Goal: Navigation & Orientation: Find specific page/section

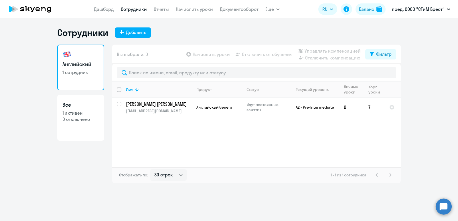
select select "30"
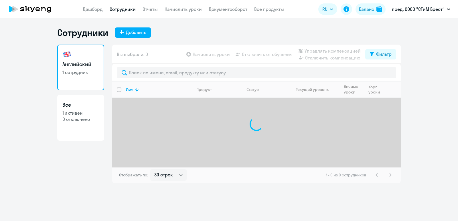
select select "30"
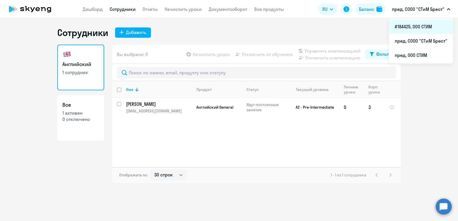
click at [419, 27] on li "#184425, ООО СТИМ" at bounding box center [421, 26] width 64 height 14
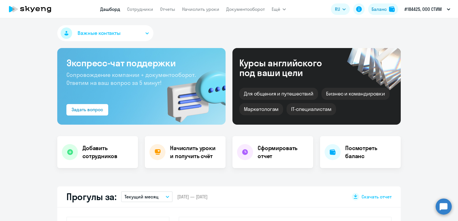
select select "30"
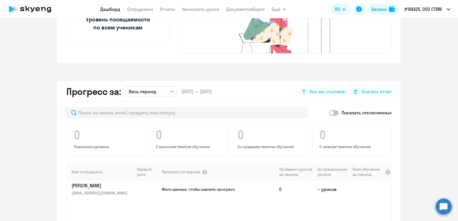
scroll to position [286, 0]
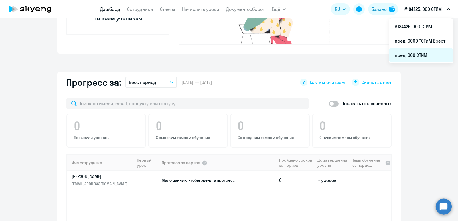
click at [407, 57] on li "пред, ООО СТИМ" at bounding box center [421, 55] width 64 height 14
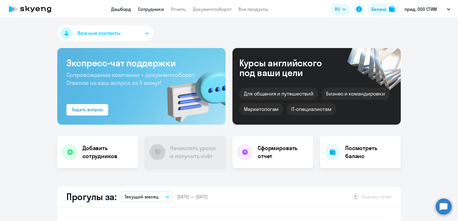
click at [150, 9] on link "Сотрудники" at bounding box center [151, 9] width 26 height 6
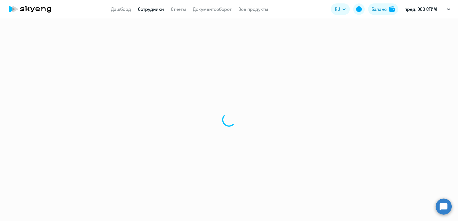
select select "30"
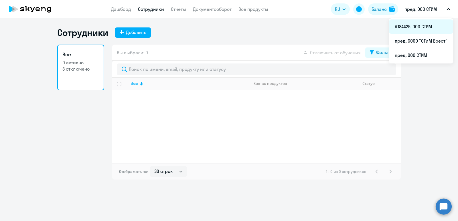
click at [416, 26] on li "#184425, ООО СТИМ" at bounding box center [421, 26] width 64 height 14
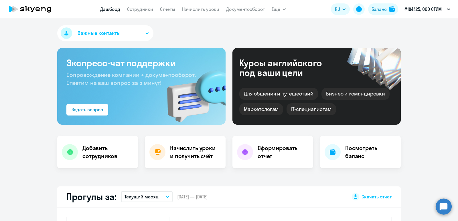
select select "30"
click at [146, 9] on link "Сотрудники" at bounding box center [140, 9] width 26 height 6
select select "30"
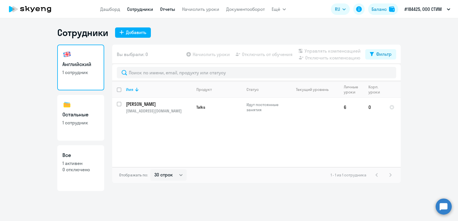
click at [168, 8] on link "Отчеты" at bounding box center [167, 9] width 15 height 6
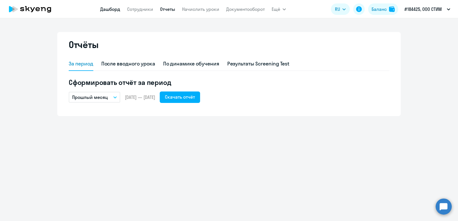
click at [114, 9] on link "Дашборд" at bounding box center [110, 9] width 20 height 6
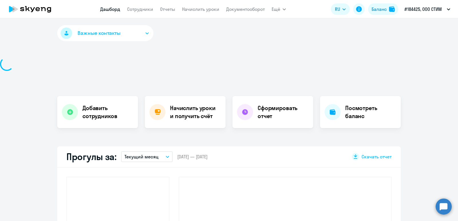
select select "30"
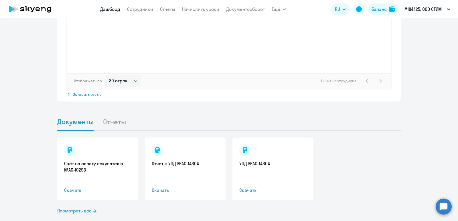
scroll to position [489, 0]
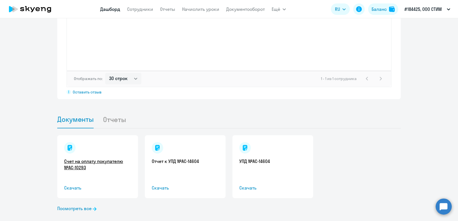
click at [100, 158] on link "Счет на оплату покупателю №AC-10293" at bounding box center [97, 164] width 67 height 13
